Goal: Use online tool/utility: Utilize a website feature to perform a specific function

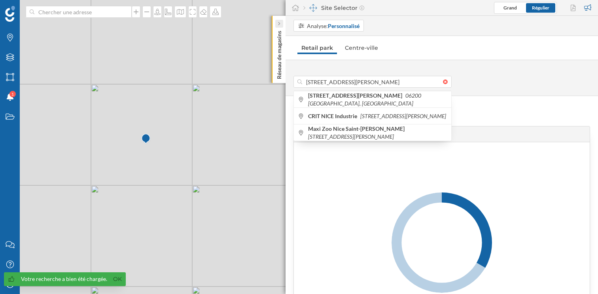
click at [281, 22] on div at bounding box center [279, 24] width 8 height 8
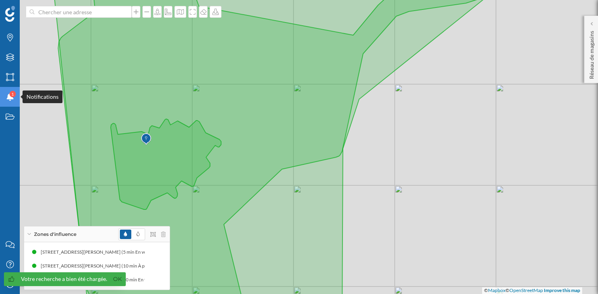
click at [11, 100] on icon "Notifications" at bounding box center [10, 97] width 10 height 8
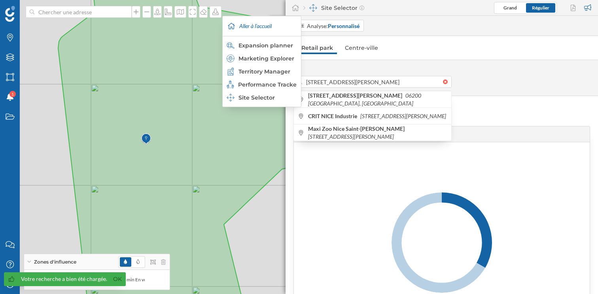
click at [285, 9] on div "© Mapbox © OpenStreetMap Improve this map" at bounding box center [299, 147] width 598 height 294
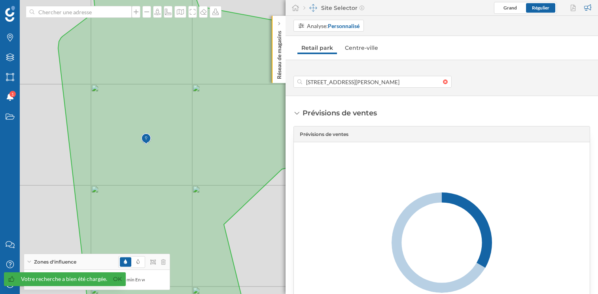
type input "303 Chemin De Crémat, 06200 Nice, France"
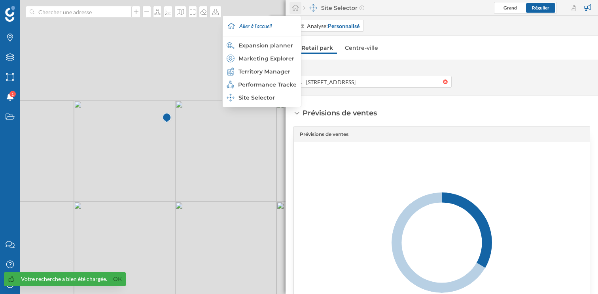
click at [293, 8] on icon at bounding box center [295, 8] width 7 height 6
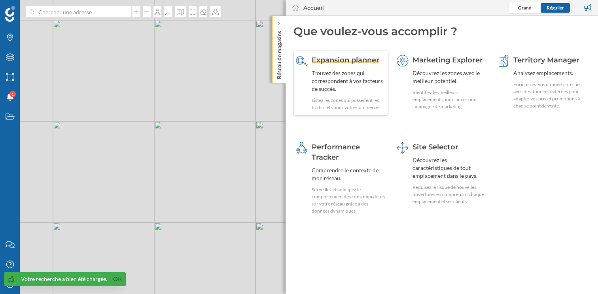
click at [333, 84] on div "Trouvez des zones qui correspondent à vos facteurs de succès." at bounding box center [349, 81] width 74 height 24
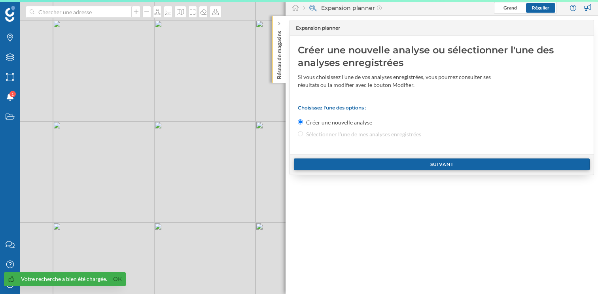
click at [388, 163] on div "Suivant" at bounding box center [442, 165] width 296 height 12
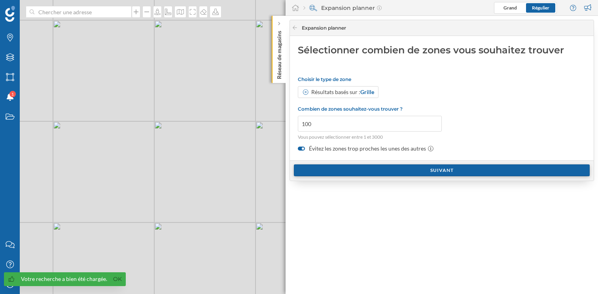
click at [374, 164] on div "Suivant" at bounding box center [442, 170] width 296 height 12
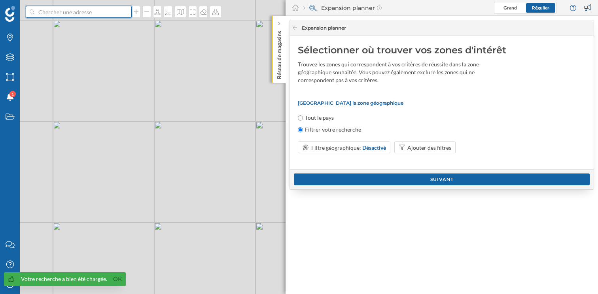
click at [66, 9] on input at bounding box center [78, 12] width 89 height 12
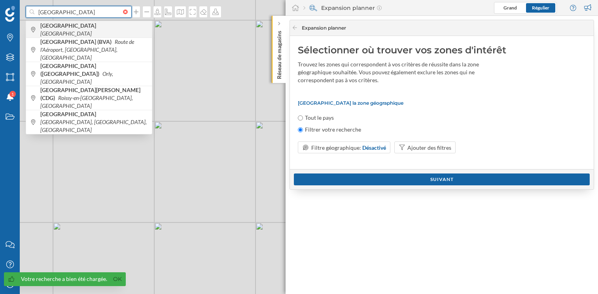
type input "paris"
click at [77, 32] on span "Paris France" at bounding box center [94, 30] width 108 height 16
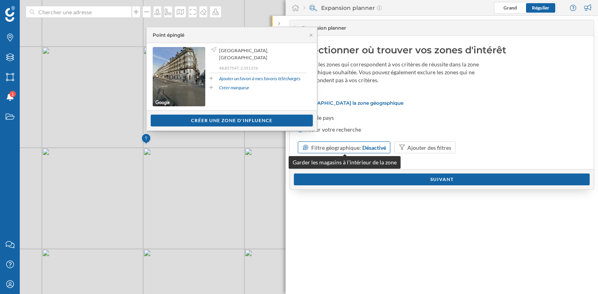
click at [369, 153] on div "Filtre géographique: Désactivé" at bounding box center [344, 148] width 93 height 12
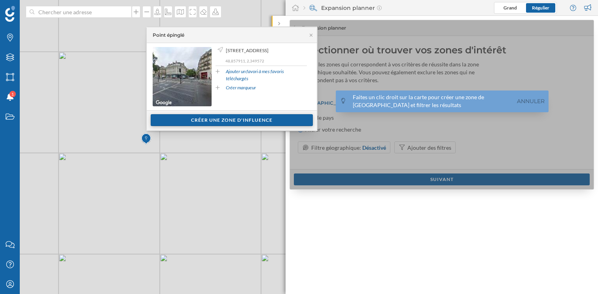
click at [240, 114] on div "Créer une zone d'influence" at bounding box center [231, 120] width 89 height 12
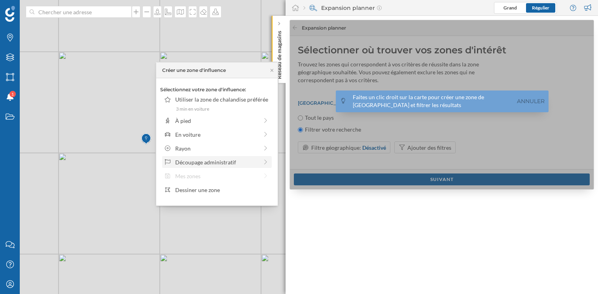
click at [194, 160] on div "Découpage administratif" at bounding box center [216, 162] width 83 height 8
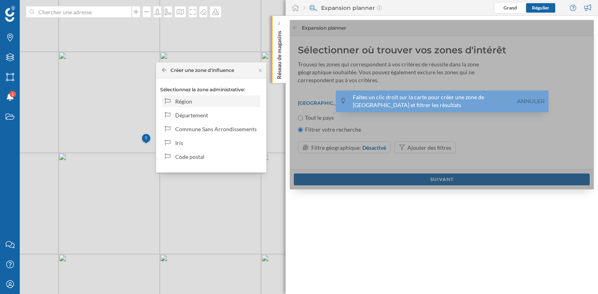
click at [239, 106] on div "Région" at bounding box center [211, 101] width 98 height 12
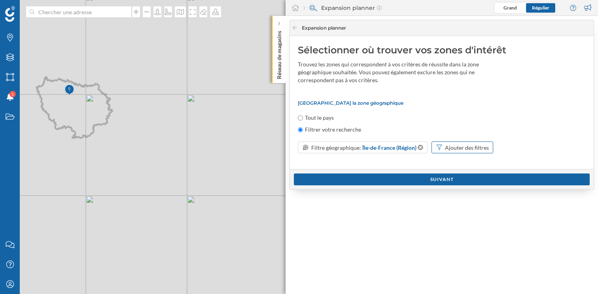
click at [454, 149] on div "Ajouter des filtres" at bounding box center [467, 148] width 44 height 8
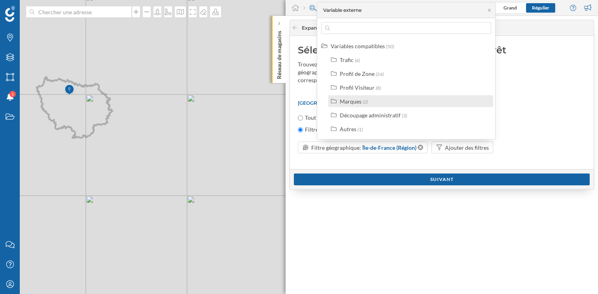
click at [382, 104] on div "Marques (2)" at bounding box center [414, 101] width 149 height 8
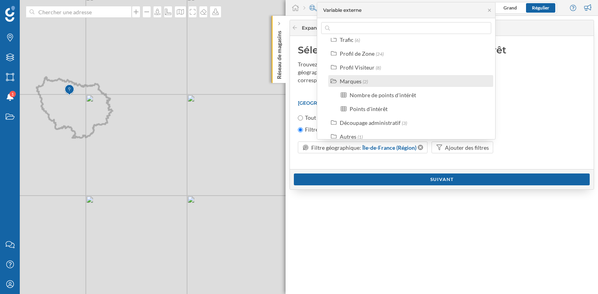
scroll to position [19, 0]
click at [523, 163] on div "Sélectionner où trouver vos zones d'intérêt Trouvez les zones qui correspondent…" at bounding box center [442, 102] width 304 height 133
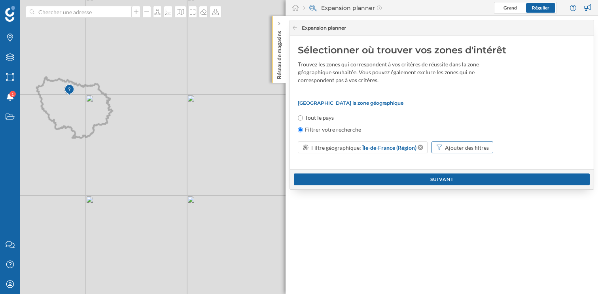
click at [475, 151] on div "Ajouter des filtres" at bounding box center [467, 148] width 44 height 8
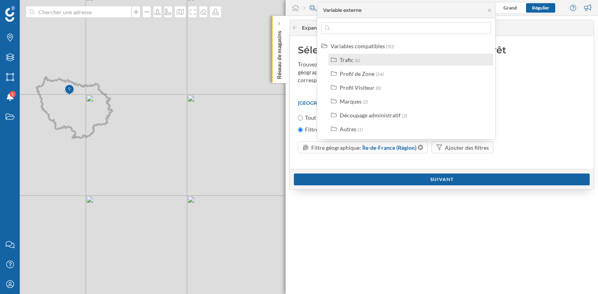
click at [376, 64] on div "Trafic (6)" at bounding box center [410, 60] width 165 height 12
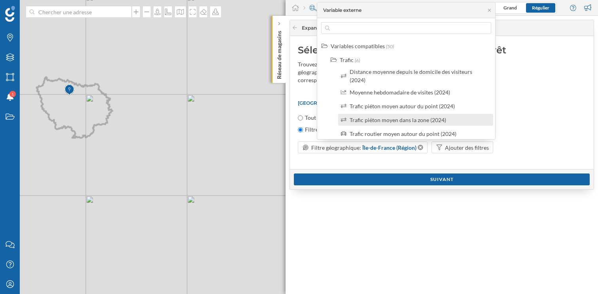
scroll to position [33, 0]
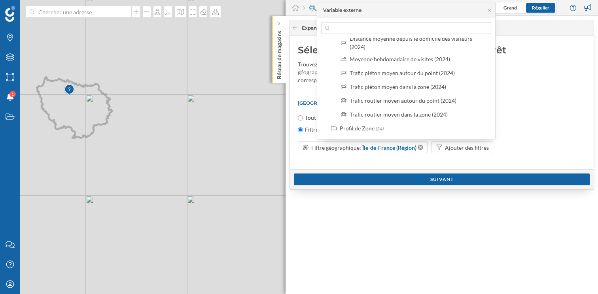
click at [489, 164] on div "Sélectionner où trouver vos zones d'intérêt Trouvez les zones qui correspondent…" at bounding box center [442, 102] width 304 height 133
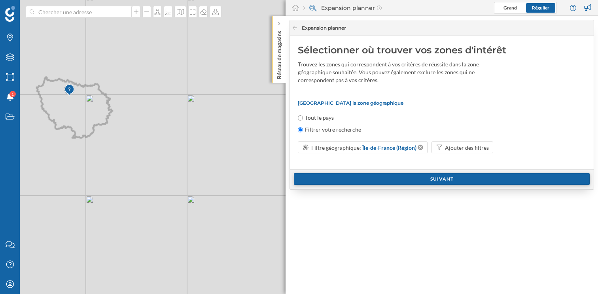
click at [480, 181] on div "Suivant" at bounding box center [442, 179] width 296 height 12
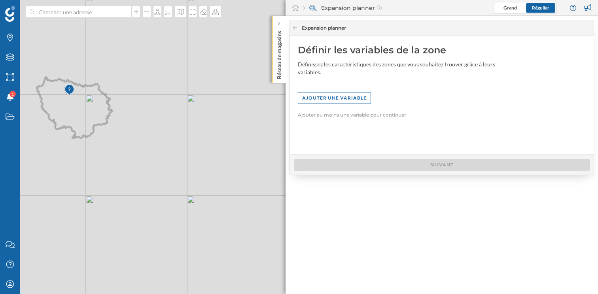
click at [335, 90] on div "Définir les variables de la zone Définissez les caractéristiques des zones que …" at bounding box center [442, 95] width 304 height 119
click at [336, 96] on div "Ajouter une variable" at bounding box center [334, 98] width 73 height 12
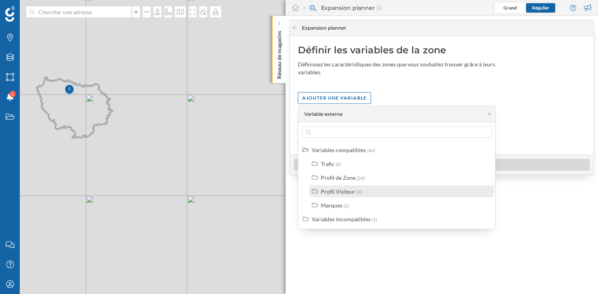
click at [343, 194] on div "Profil Visiteur" at bounding box center [338, 191] width 35 height 7
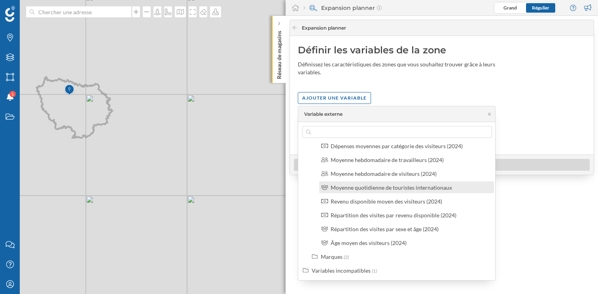
scroll to position [59, 0]
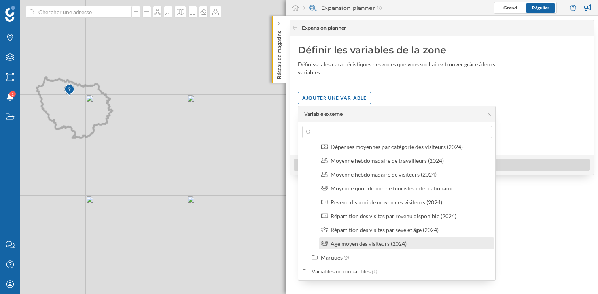
click at [374, 244] on div "Âge moyen des visiteurs (2024)" at bounding box center [369, 243] width 76 height 7
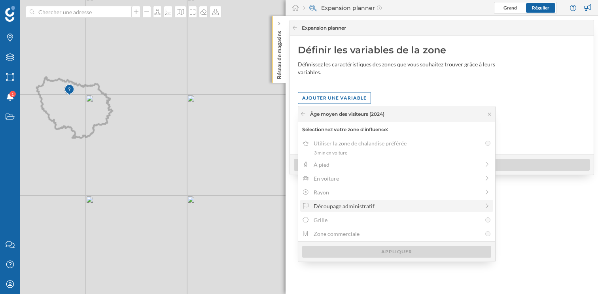
click at [325, 207] on div "Découpage administratif" at bounding box center [397, 206] width 166 height 8
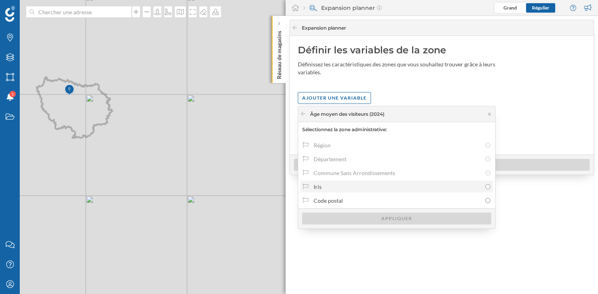
click at [325, 185] on div "Iris" at bounding box center [398, 187] width 168 height 8
click at [485, 185] on input "Iris" at bounding box center [487, 186] width 5 height 5
radio input "true"
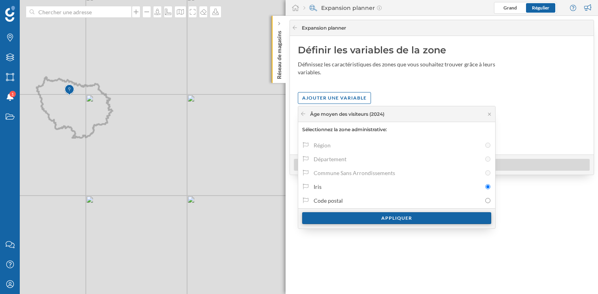
click at [340, 215] on div "Appliquer" at bounding box center [396, 218] width 189 height 12
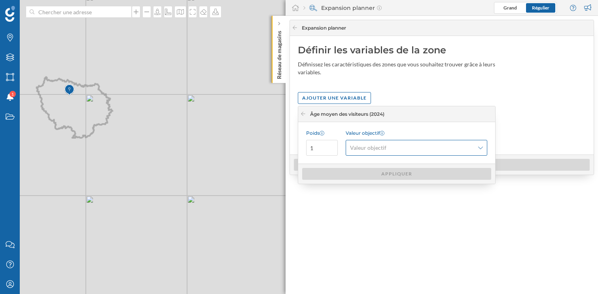
click at [375, 149] on span "Valeur objectif" at bounding box center [368, 148] width 36 height 8
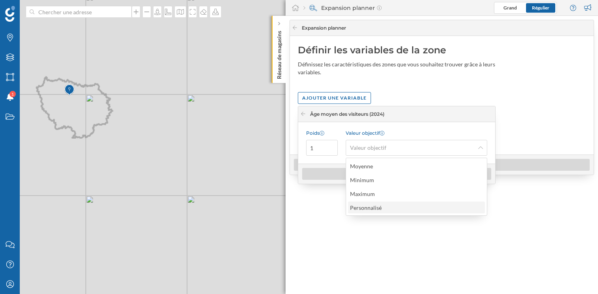
click at [370, 211] on div "Personnalisé" at bounding box center [368, 208] width 36 height 8
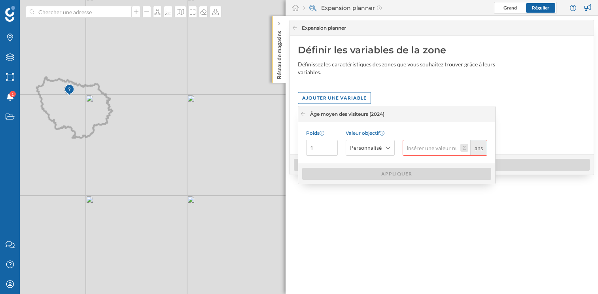
click at [465, 148] on button "ans" at bounding box center [464, 148] width 8 height 8
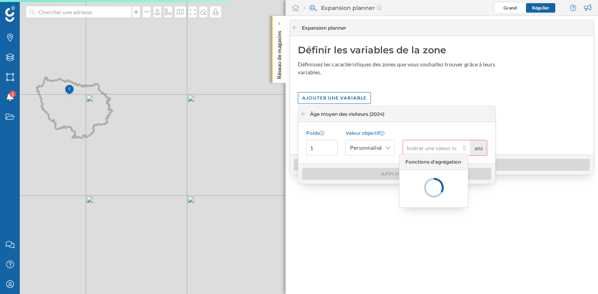
click at [308, 116] on div "Âge moyen des visiteurs (2024)" at bounding box center [342, 114] width 84 height 7
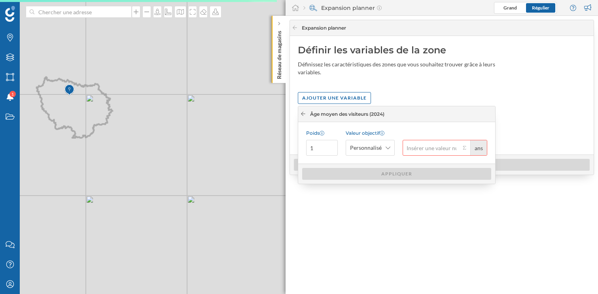
click at [304, 116] on div at bounding box center [303, 114] width 6 height 7
click at [303, 113] on icon at bounding box center [303, 113] width 6 height 5
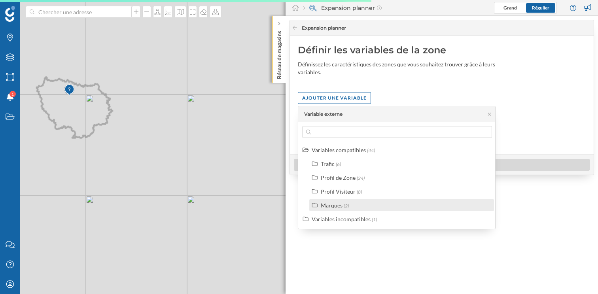
click at [335, 207] on div "Marques" at bounding box center [332, 205] width 22 height 7
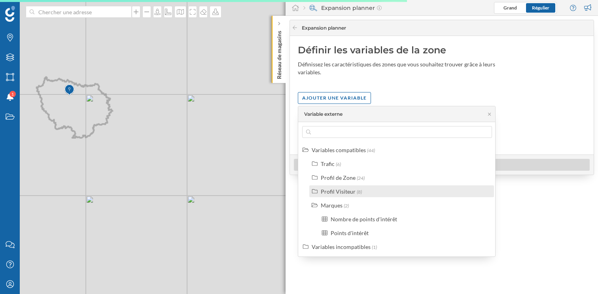
click at [335, 193] on div "Profil Visiteur" at bounding box center [338, 191] width 35 height 7
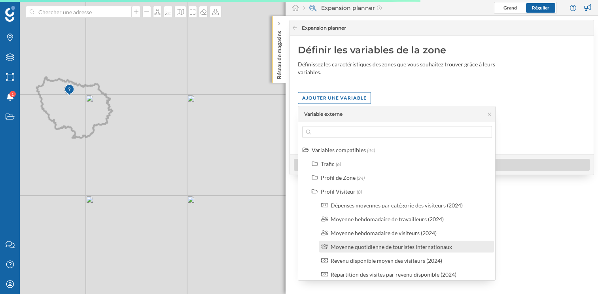
scroll to position [87, 0]
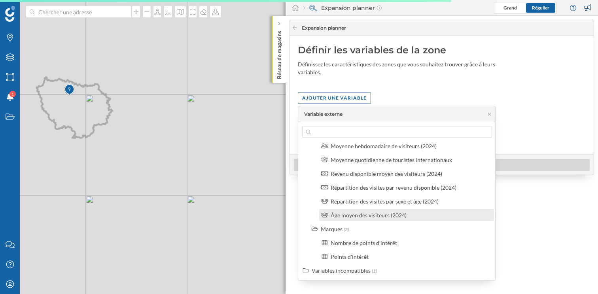
click at [366, 216] on div "Âge moyen des visiteurs (2024)" at bounding box center [369, 215] width 76 height 7
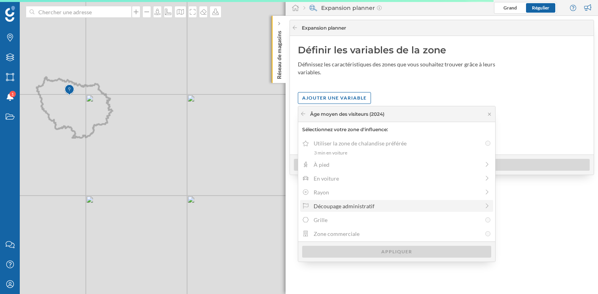
click at [320, 206] on div "Découpage administratif" at bounding box center [397, 206] width 166 height 8
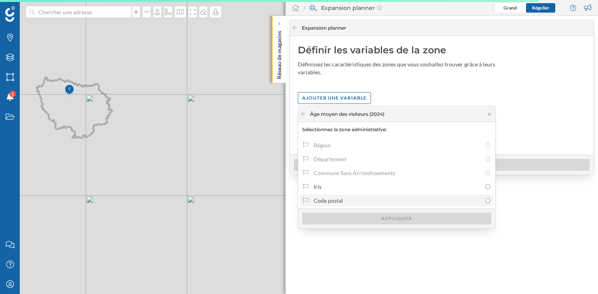
click at [349, 201] on div "Code postal" at bounding box center [398, 201] width 168 height 8
click at [485, 201] on input "Code postal" at bounding box center [487, 200] width 5 height 5
radio input "true"
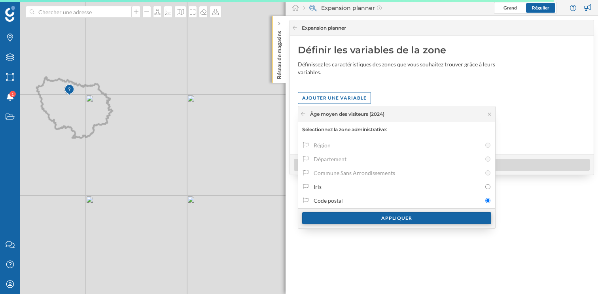
click at [353, 215] on div "Appliquer" at bounding box center [396, 218] width 189 height 12
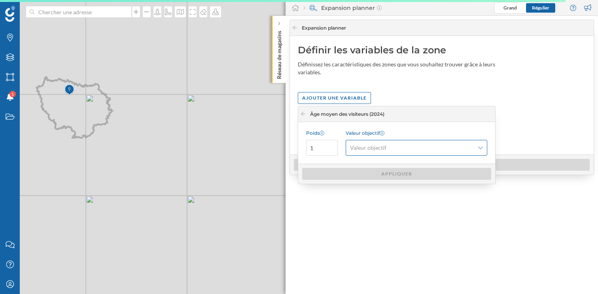
click at [367, 153] on div "Valeur objectif" at bounding box center [417, 148] width 142 height 16
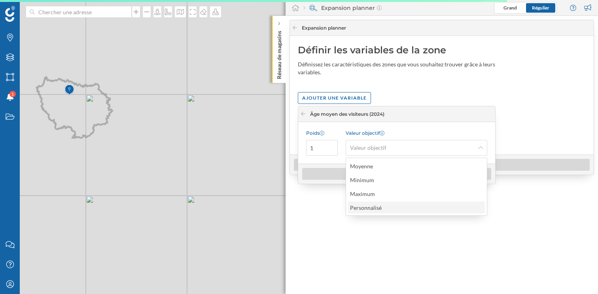
click at [356, 206] on div "Personnalisé" at bounding box center [366, 207] width 32 height 7
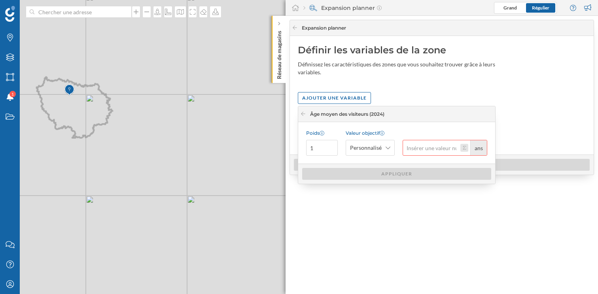
click at [465, 151] on button "ans" at bounding box center [464, 148] width 8 height 8
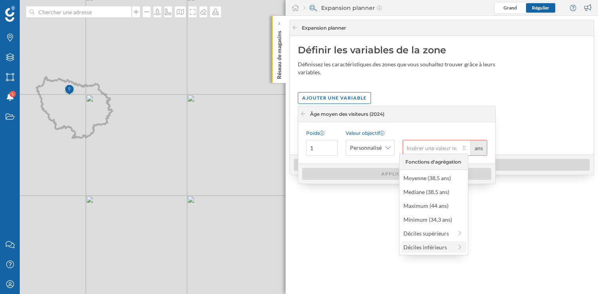
click at [429, 247] on div "Déciles inférieurs" at bounding box center [427, 247] width 49 height 8
click at [397, 163] on icon at bounding box center [398, 162] width 2 height 4
click at [9, 292] on div "Mon profil" at bounding box center [10, 284] width 20 height 20
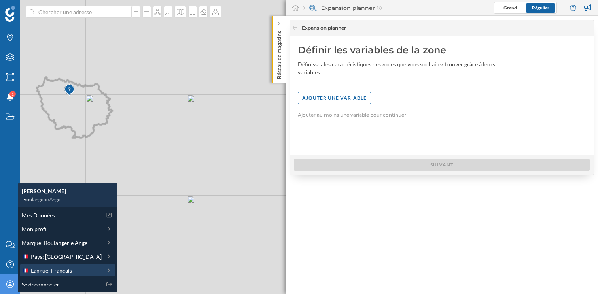
click at [69, 274] on span "Langue: Français" at bounding box center [51, 270] width 41 height 8
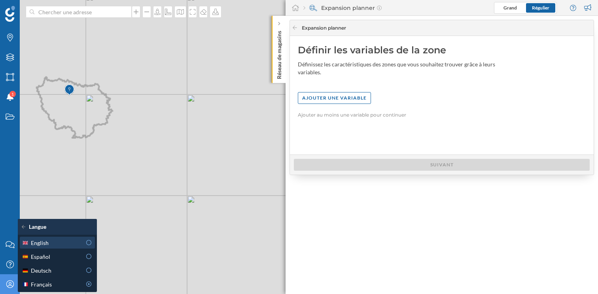
click at [71, 245] on div "English" at bounding box center [52, 243] width 60 height 8
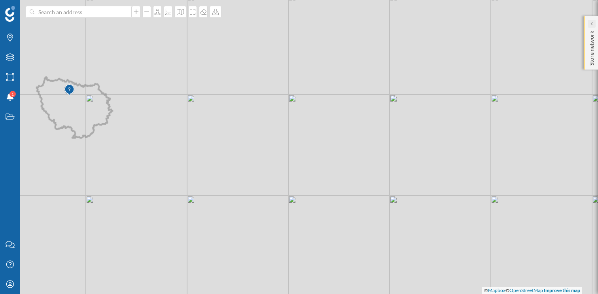
click at [595, 22] on div at bounding box center [592, 24] width 8 height 8
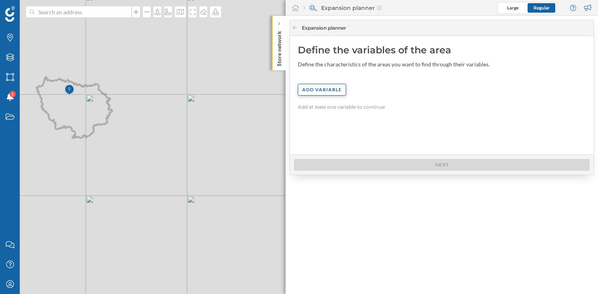
click at [306, 84] on div "Add variable" at bounding box center [321, 90] width 47 height 12
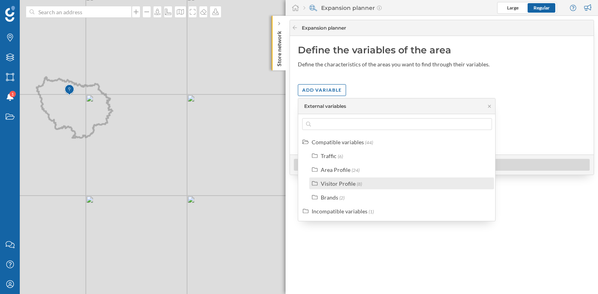
click at [342, 183] on div "Visitor Profile" at bounding box center [338, 183] width 35 height 7
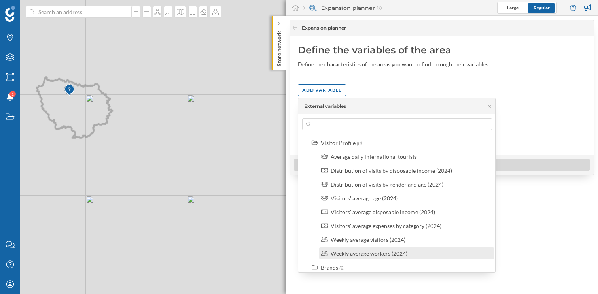
scroll to position [40, 0]
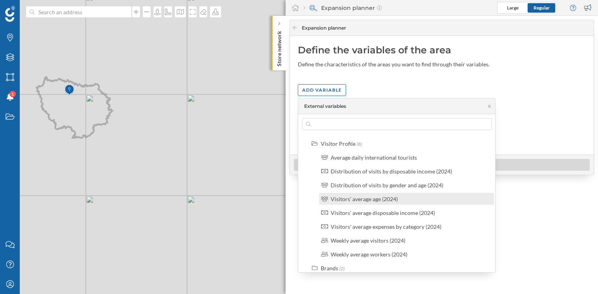
click at [352, 200] on div "Visitors' average age (2024)" at bounding box center [364, 199] width 67 height 7
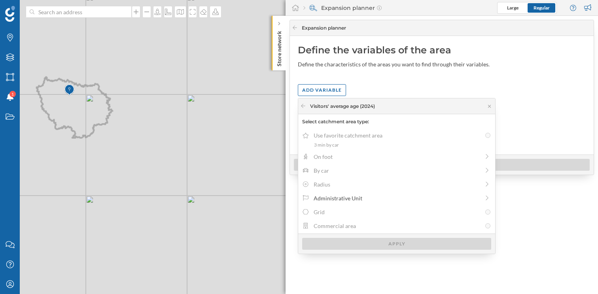
click at [352, 200] on div "Administrative Unit" at bounding box center [397, 198] width 166 height 8
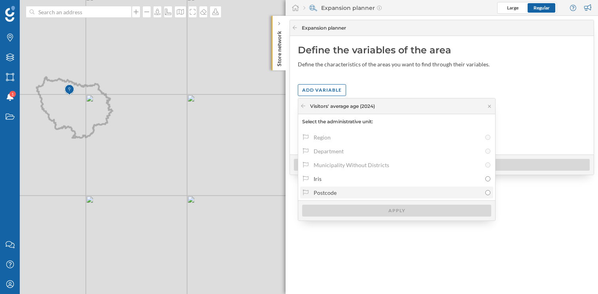
click at [331, 193] on div "Postcode" at bounding box center [398, 193] width 168 height 8
click at [485, 193] on input "Postcode" at bounding box center [487, 192] width 5 height 5
radio input "true"
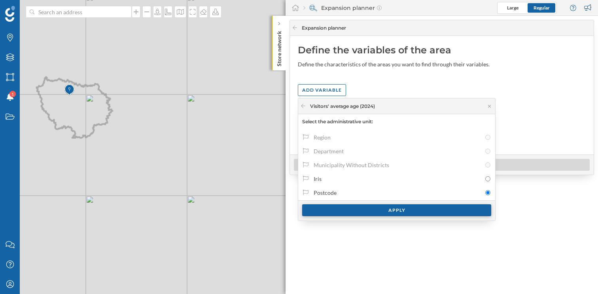
click at [340, 210] on div "Apply" at bounding box center [396, 210] width 189 height 12
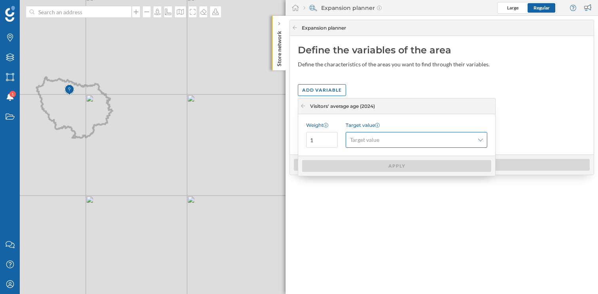
click at [486, 141] on div "Target value" at bounding box center [417, 140] width 142 height 16
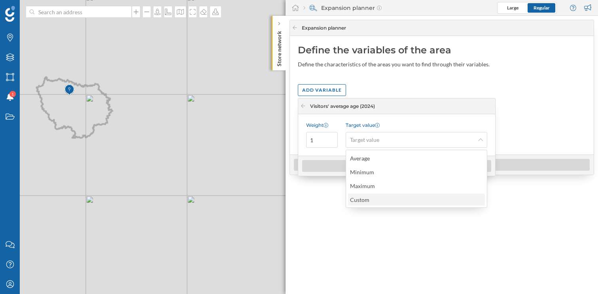
click at [404, 205] on div "Custom" at bounding box center [416, 200] width 137 height 12
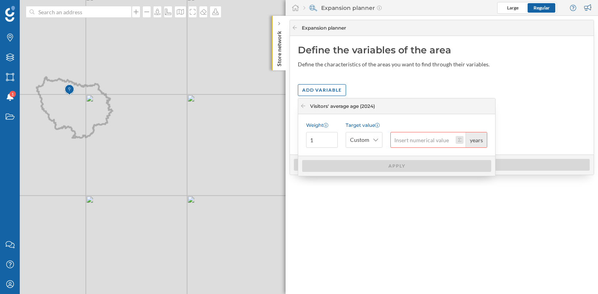
click at [461, 140] on button "years" at bounding box center [459, 140] width 8 height 8
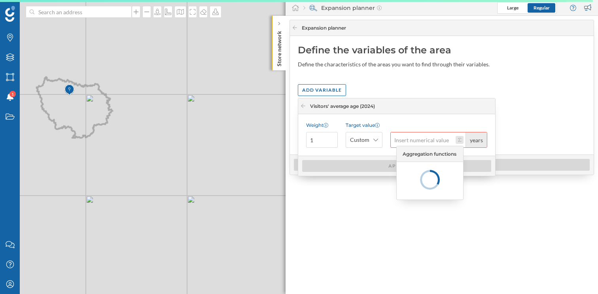
click at [461, 140] on button "years" at bounding box center [459, 140] width 8 height 8
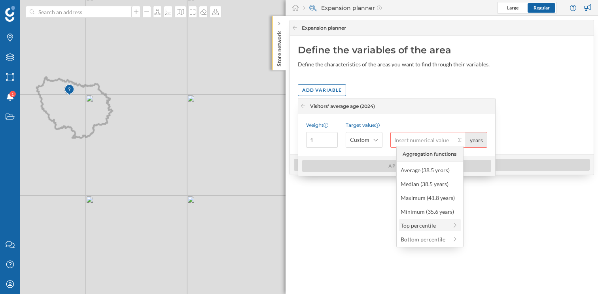
click at [416, 226] on div "Top percentile" at bounding box center [424, 225] width 47 height 8
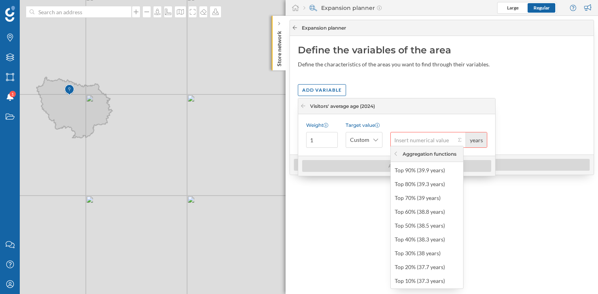
click at [293, 29] on icon at bounding box center [295, 27] width 6 height 5
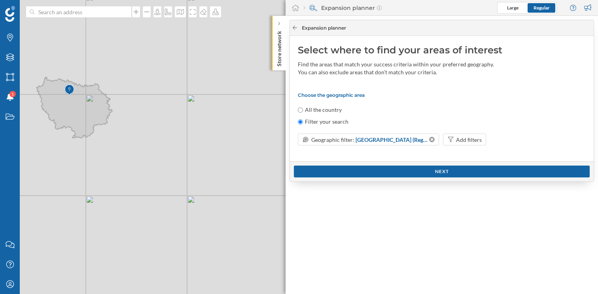
click at [293, 29] on icon at bounding box center [295, 27] width 6 height 5
